Goal: Find specific fact: Find specific fact

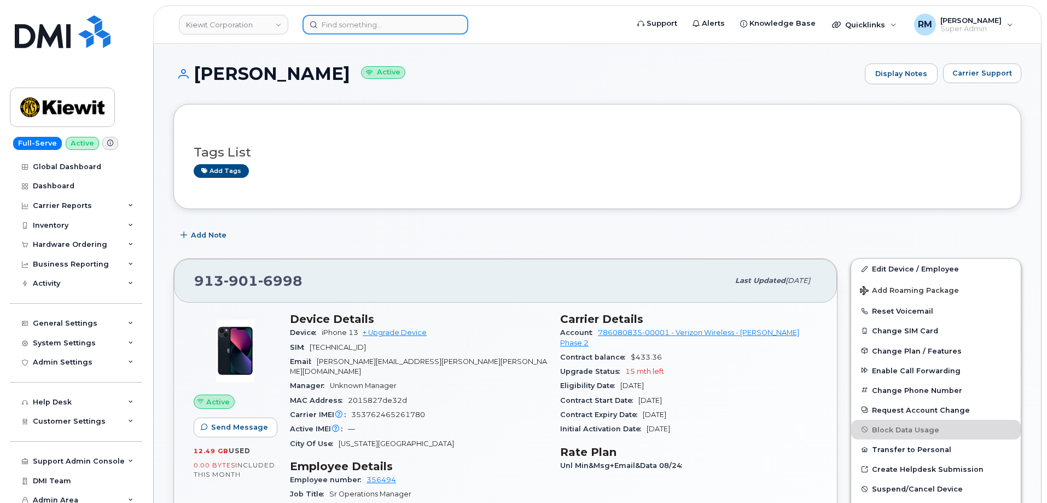
scroll to position [219, 0]
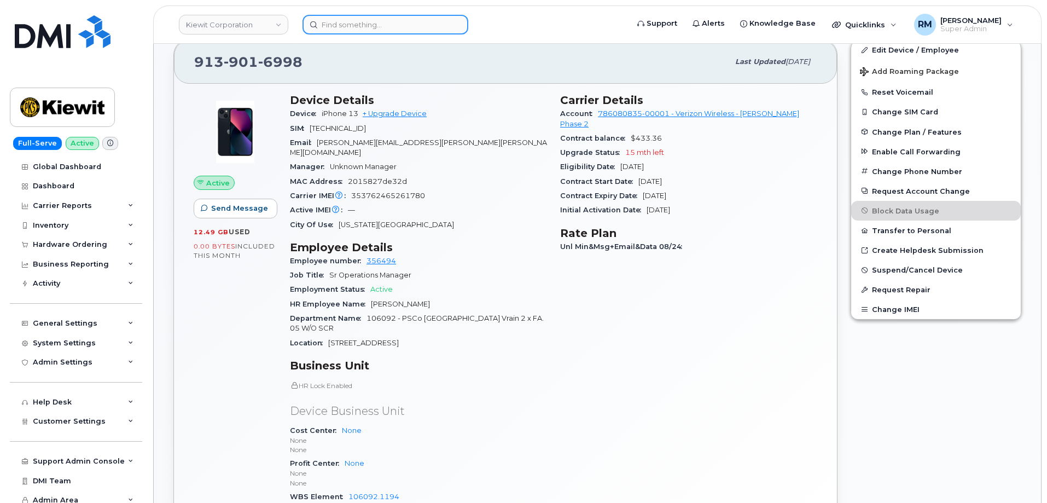
click at [342, 30] on input at bounding box center [385, 25] width 166 height 20
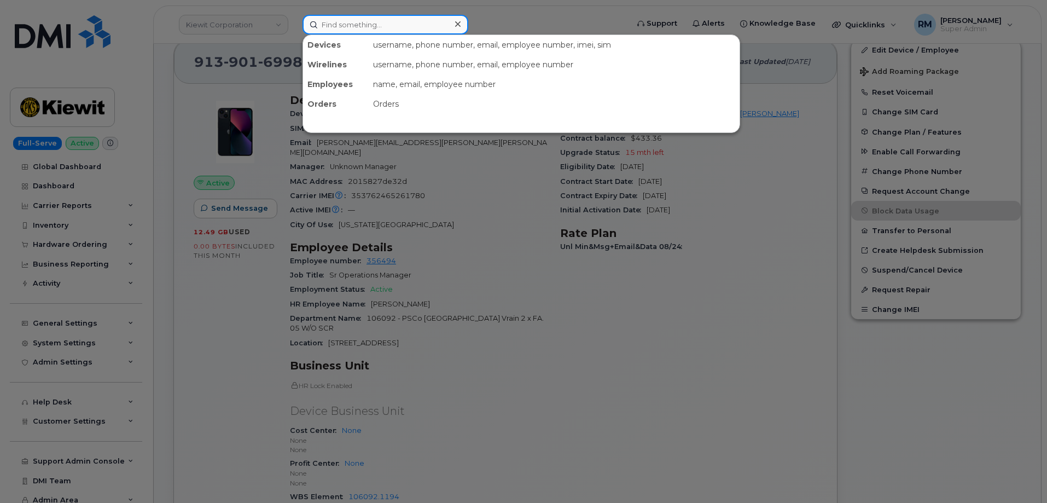
paste input "765-256-9758"
type input "765-256-9758"
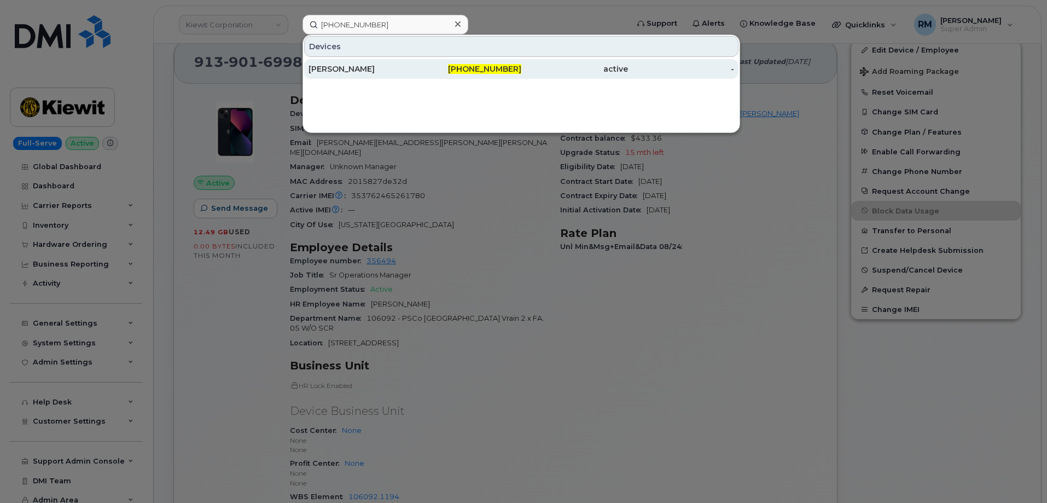
click at [357, 65] on div "KAITLYN CLUNE" at bounding box center [361, 68] width 107 height 11
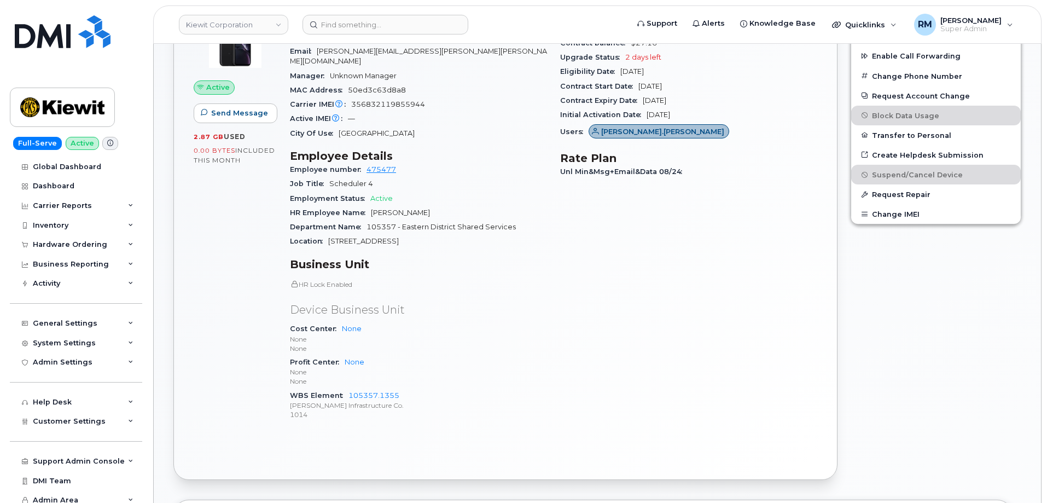
scroll to position [344, 0]
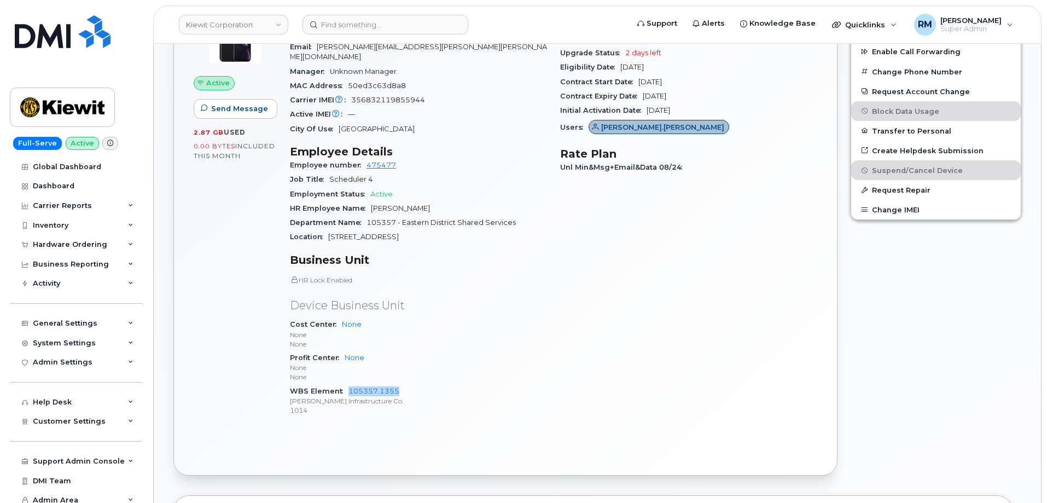
drag, startPoint x: 405, startPoint y: 380, endPoint x: 350, endPoint y: 385, distance: 56.1
click at [350, 385] on div "WBS Element 105357.1355 Kiewit Infrastructure Co. 1014" at bounding box center [418, 400] width 257 height 33
copy link "105357.1355"
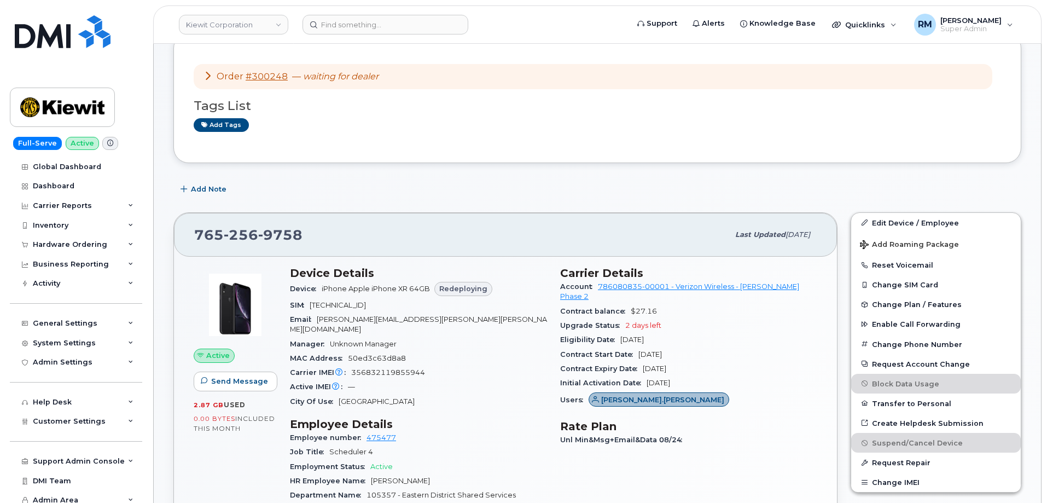
scroll to position [70, 0]
click at [265, 77] on link "#300248" at bounding box center [267, 77] width 42 height 10
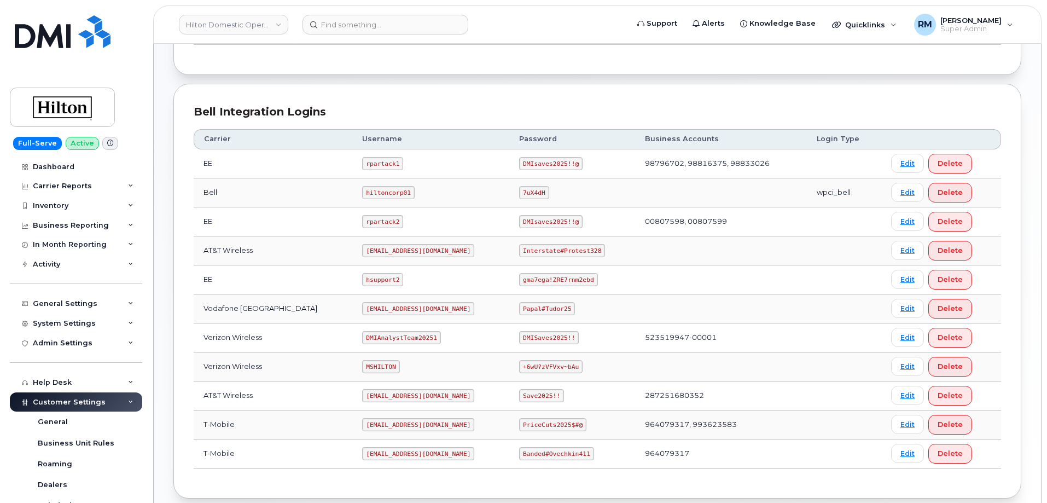
scroll to position [273, 0]
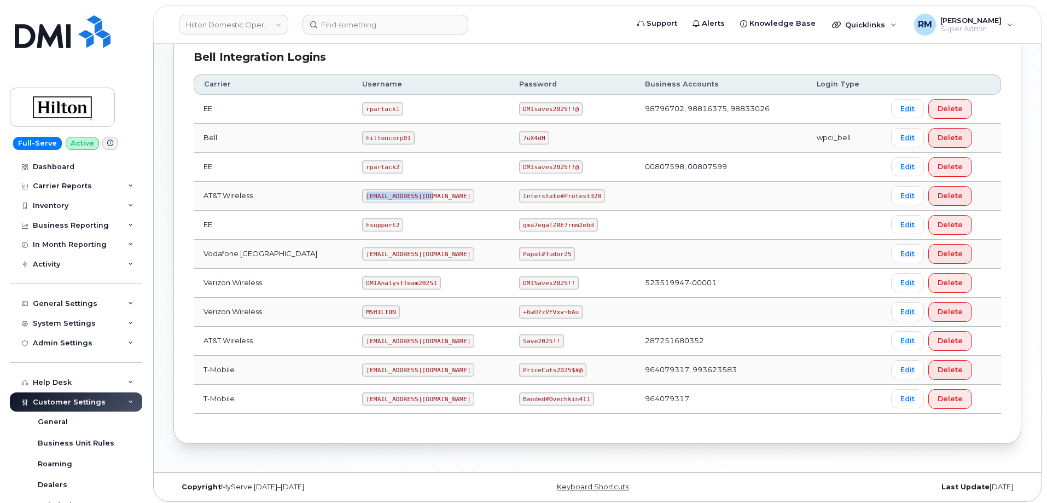
drag, startPoint x: 351, startPoint y: 196, endPoint x: 413, endPoint y: 191, distance: 62.6
click at [413, 191] on code "[EMAIL_ADDRESS][DOMAIN_NAME]" at bounding box center [418, 195] width 112 height 13
click at [382, 197] on code "[EMAIL_ADDRESS][DOMAIN_NAME]" at bounding box center [418, 195] width 112 height 13
drag, startPoint x: 349, startPoint y: 195, endPoint x: 419, endPoint y: 193, distance: 70.0
click at [419, 193] on code "[EMAIL_ADDRESS][DOMAIN_NAME]" at bounding box center [418, 195] width 112 height 13
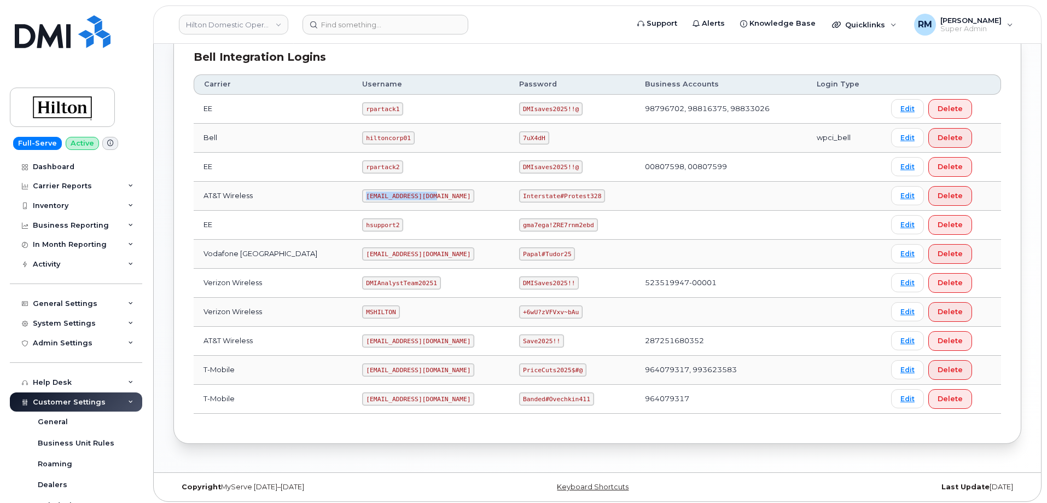
copy code "[EMAIL_ADDRESS][DOMAIN_NAME]"
drag, startPoint x: 513, startPoint y: 194, endPoint x: 603, endPoint y: 195, distance: 89.7
click at [603, 195] on td "Interstate#Protest328" at bounding box center [572, 196] width 126 height 29
copy code "Interstate#Protest328"
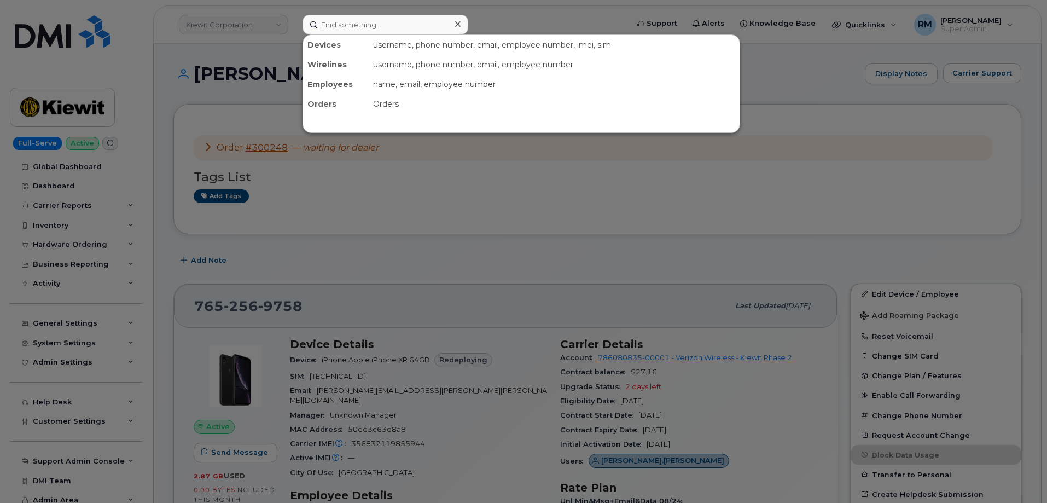
click at [345, 28] on input at bounding box center [385, 25] width 166 height 20
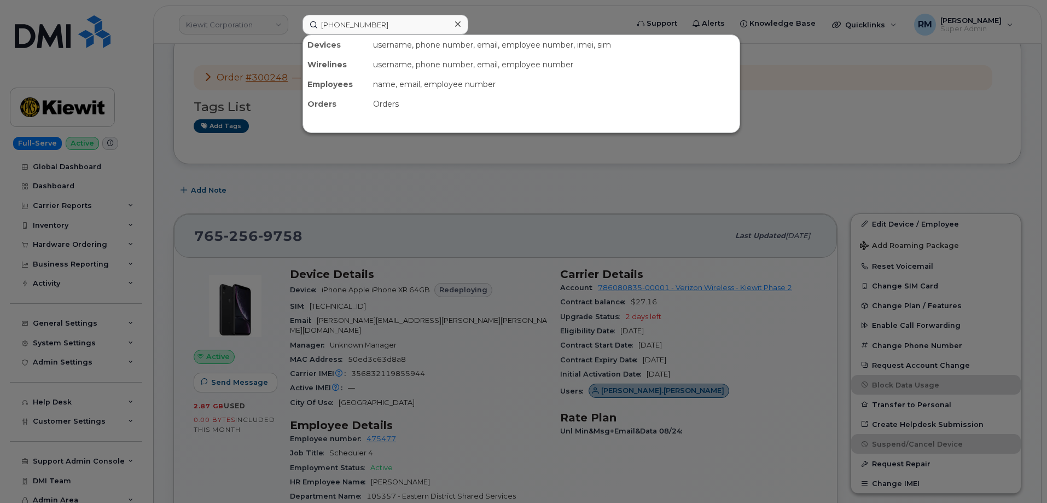
type input "913-901-6998"
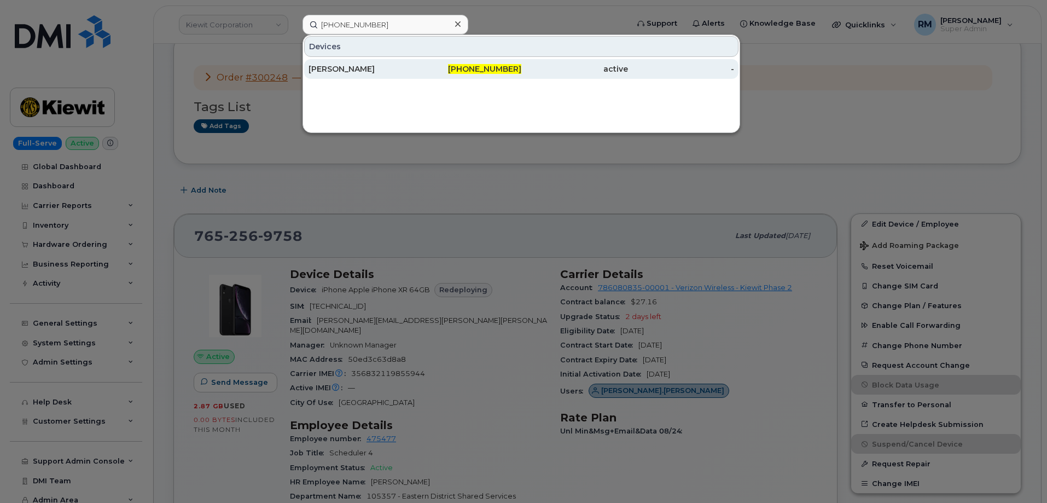
click at [428, 74] on div "913-901-6998" at bounding box center [468, 69] width 107 height 20
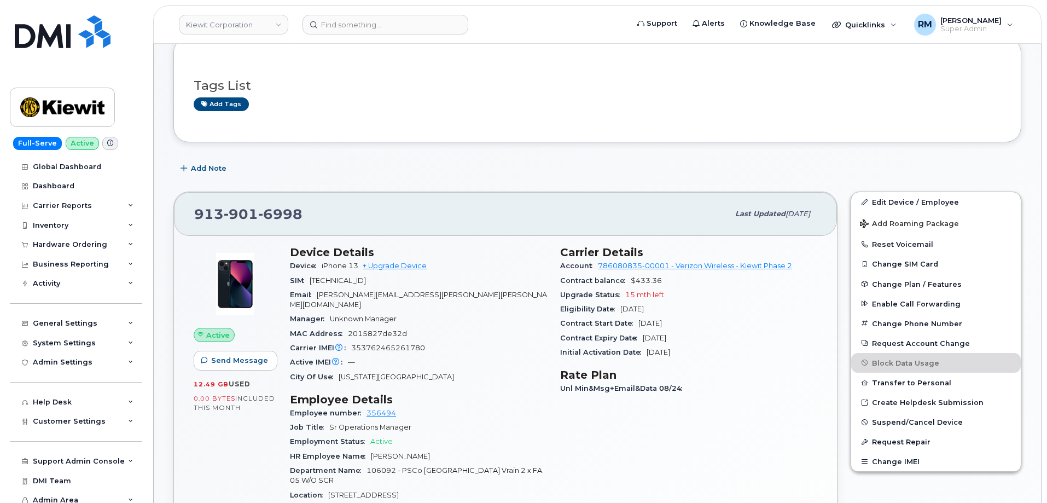
scroll to position [264, 0]
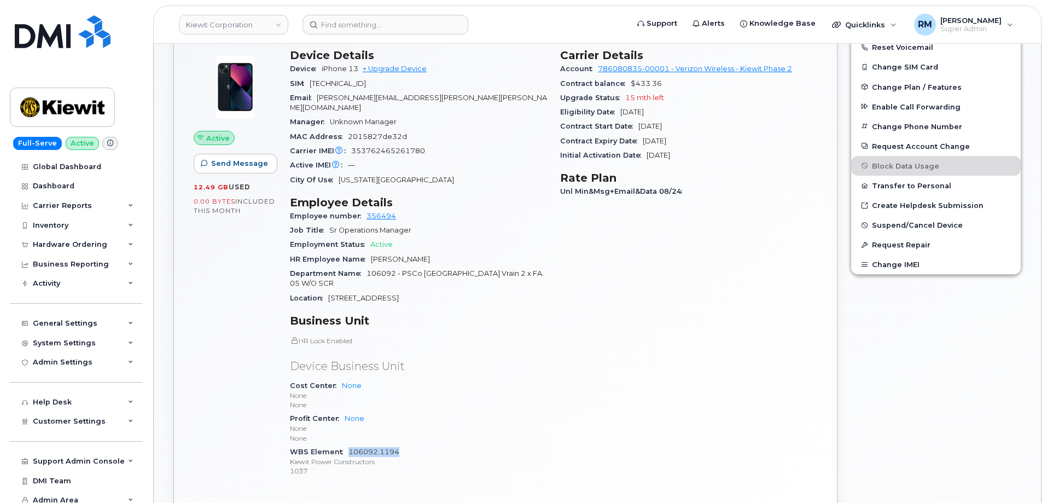
drag, startPoint x: 394, startPoint y: 432, endPoint x: 349, endPoint y: 434, distance: 45.5
click at [349, 445] on div "WBS Element 106092.1194 [PERSON_NAME] Power Constructors 1037" at bounding box center [418, 461] width 257 height 33
copy link "106092.1194"
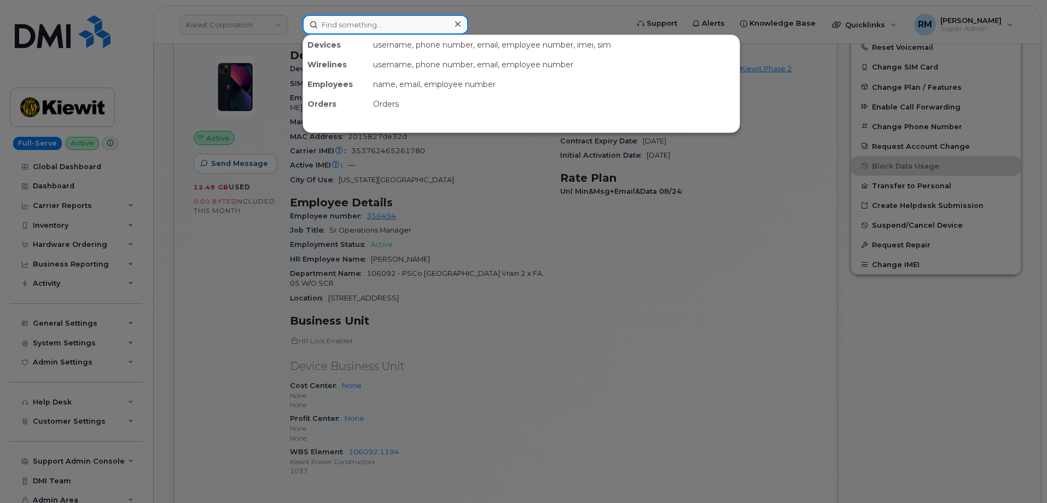
click at [336, 22] on input at bounding box center [385, 25] width 166 height 20
paste input "[PHONE_NUMBER]"
type input "[PHONE_NUMBER]"
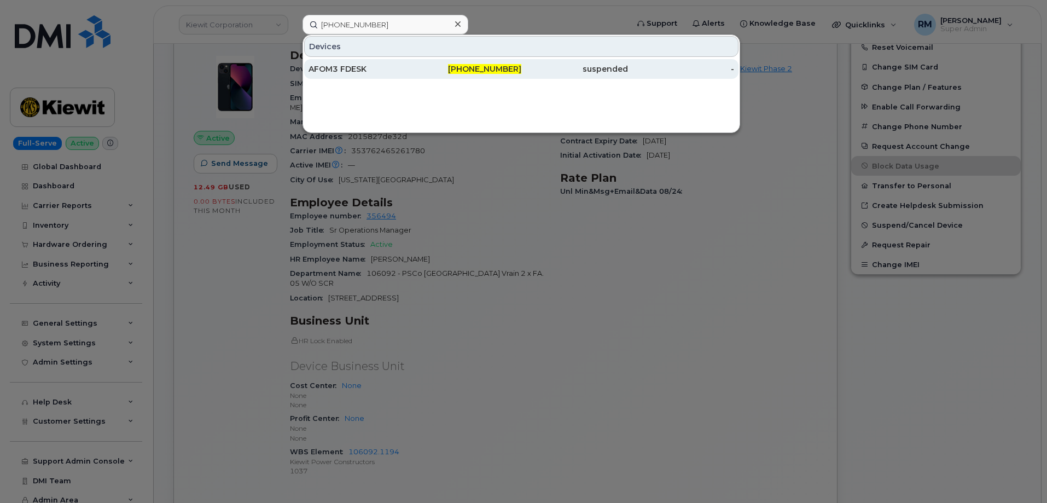
click at [346, 73] on div "AFOM3 FDESK" at bounding box center [361, 68] width 107 height 11
